Goal: Information Seeking & Learning: Learn about a topic

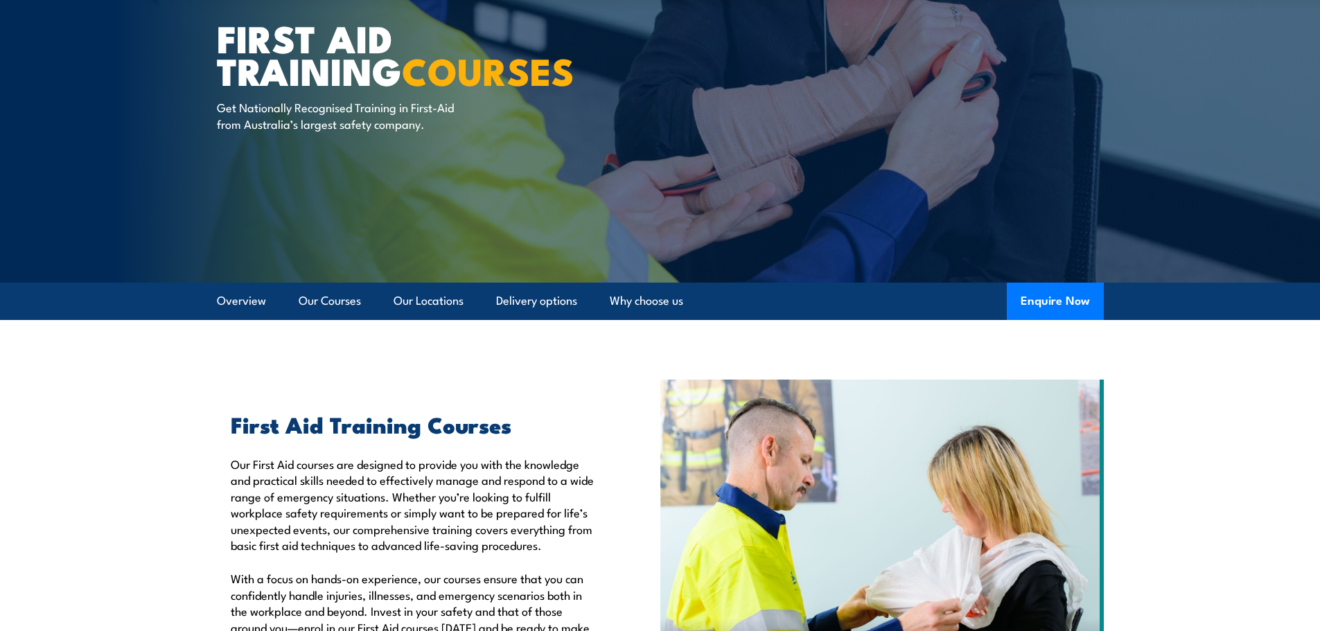
scroll to position [139, 0]
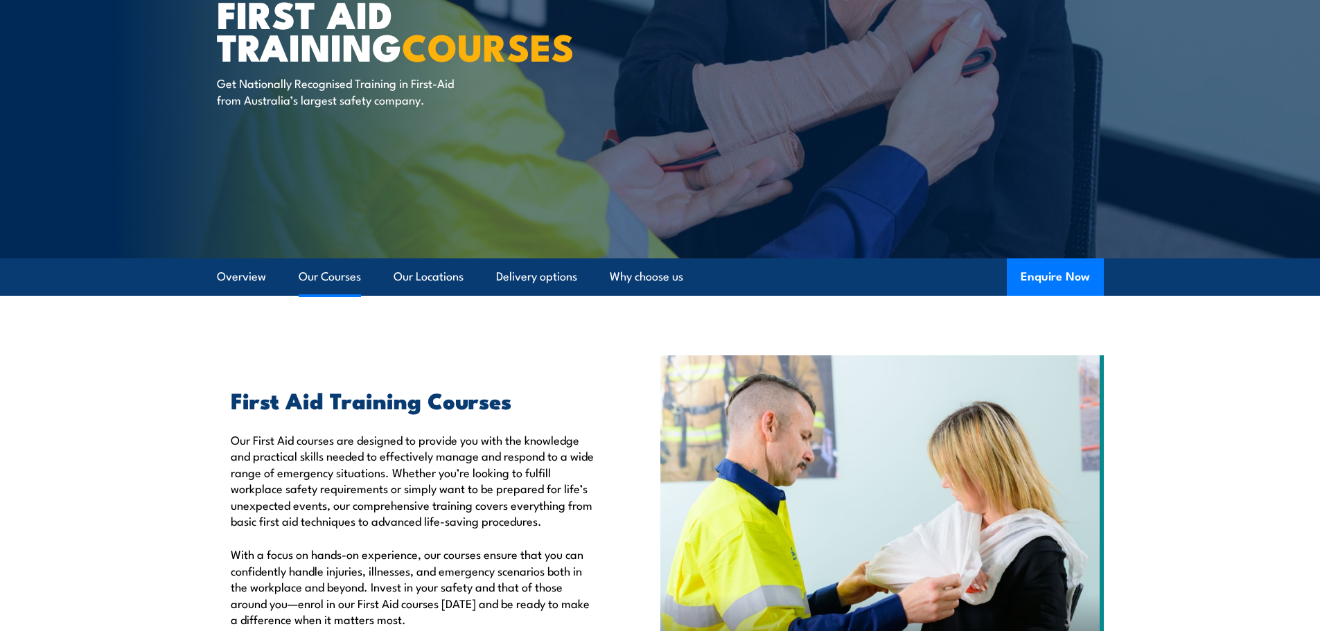
click at [333, 267] on link "Our Courses" at bounding box center [330, 276] width 62 height 37
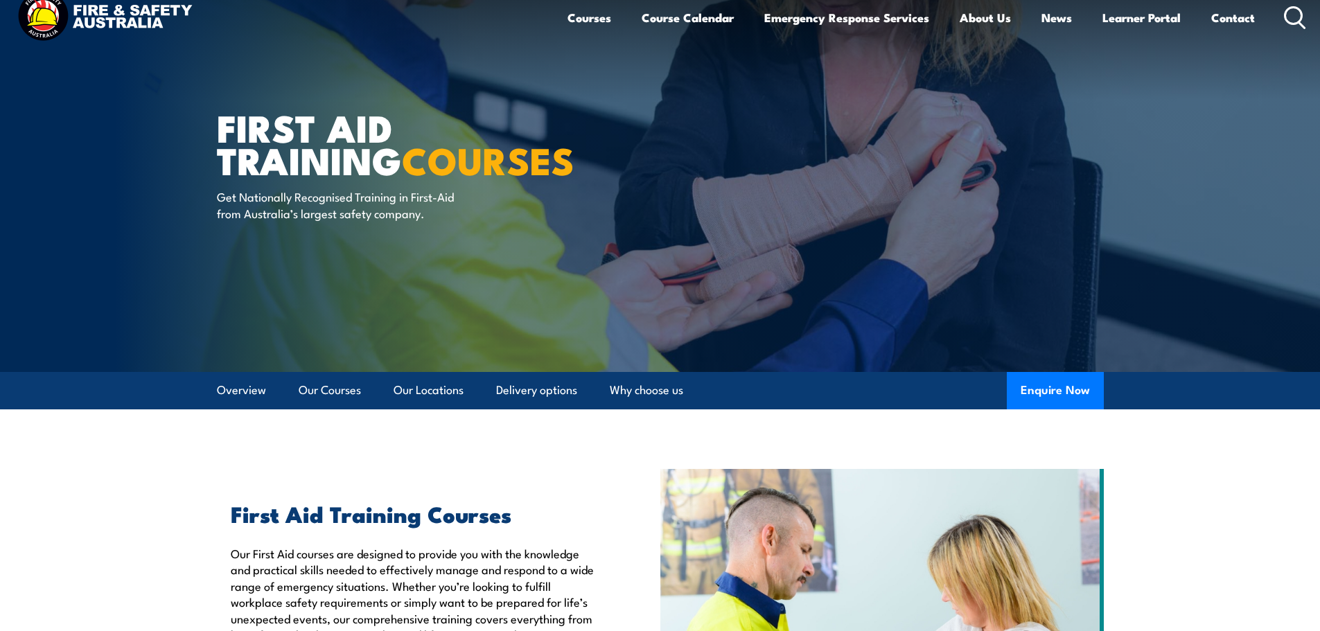
scroll to position [12, 0]
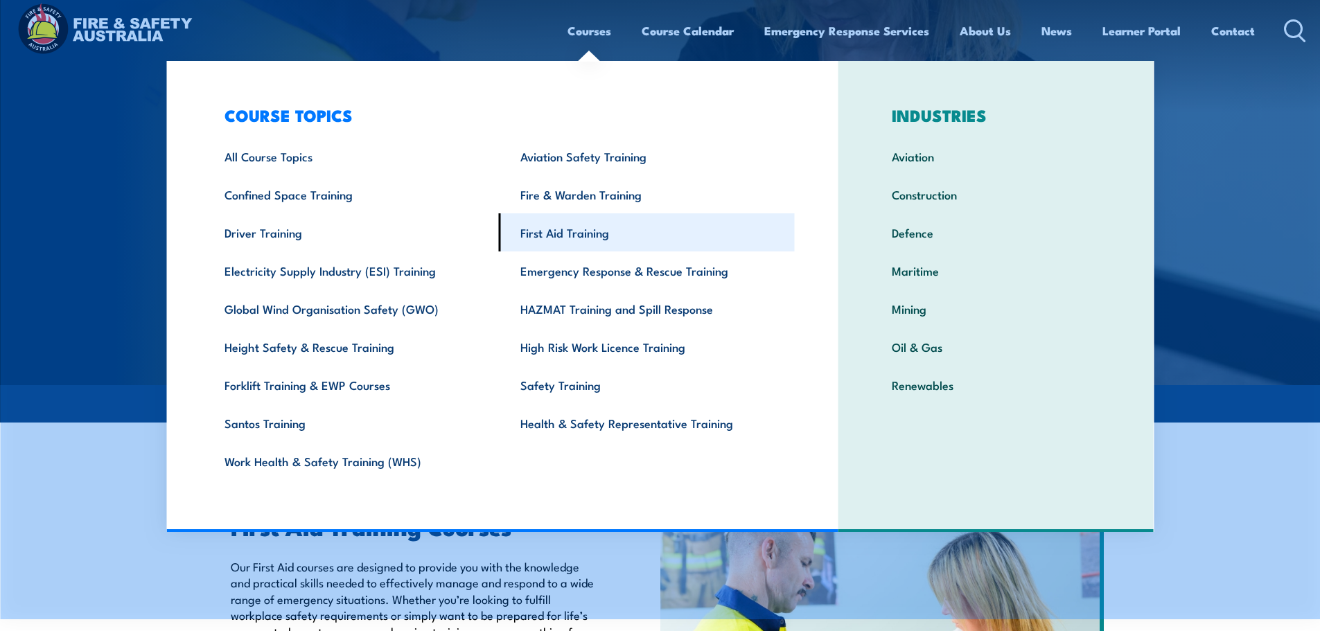
click at [581, 234] on link "First Aid Training" at bounding box center [647, 232] width 296 height 38
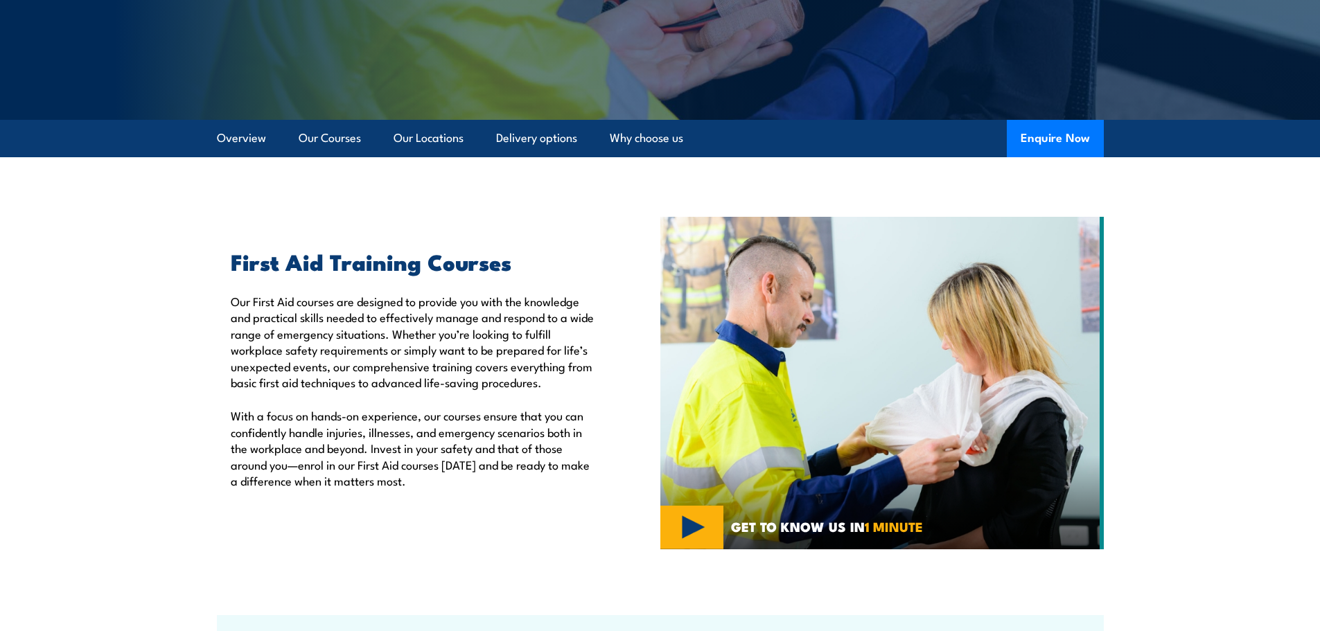
click at [479, 263] on h2 "First Aid Training Courses" at bounding box center [414, 260] width 366 height 19
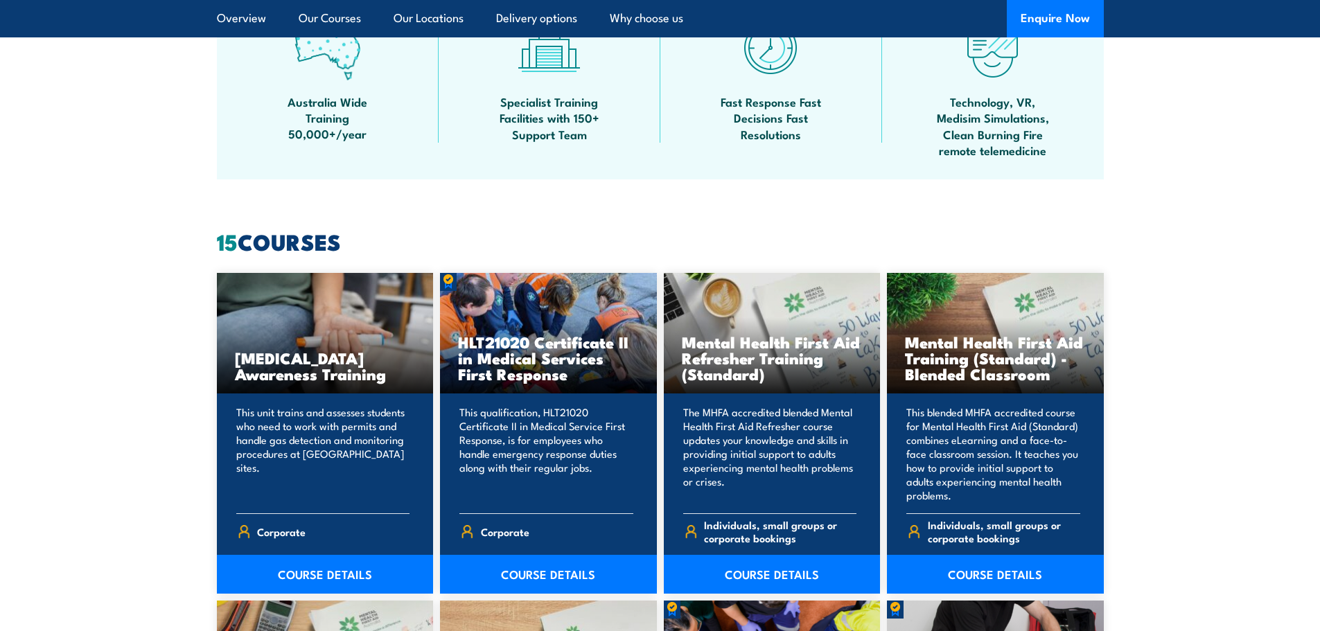
scroll to position [1039, 0]
